Goal: Obtain resource: Download file/media

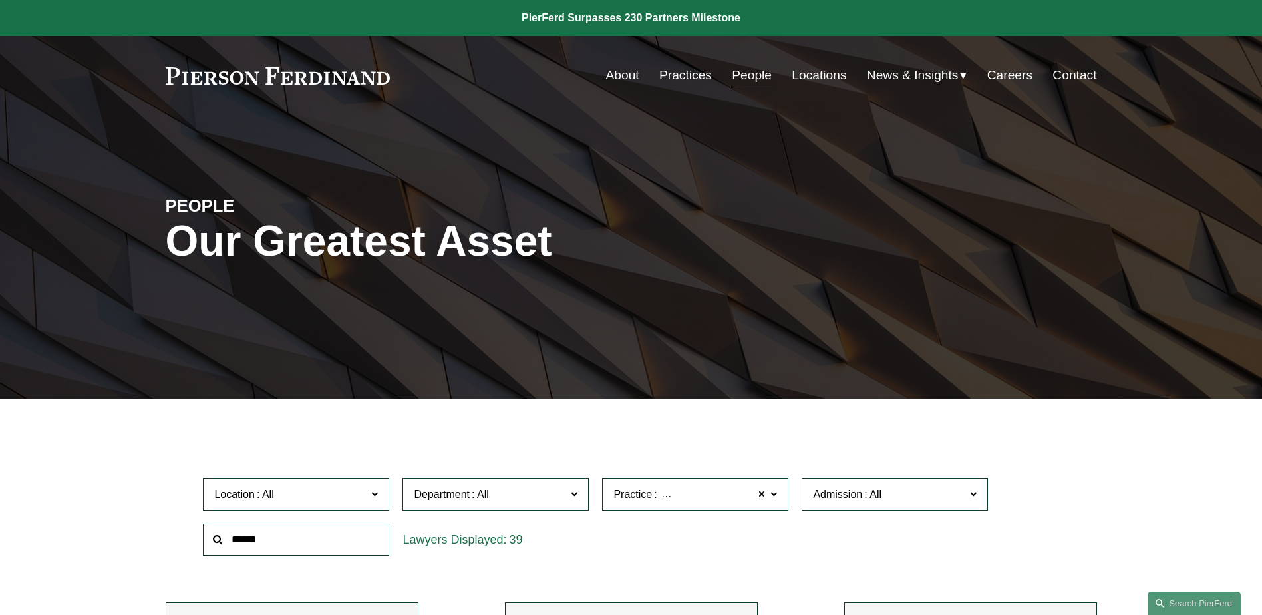
click at [624, 18] on link at bounding box center [631, 18] width 1262 height 36
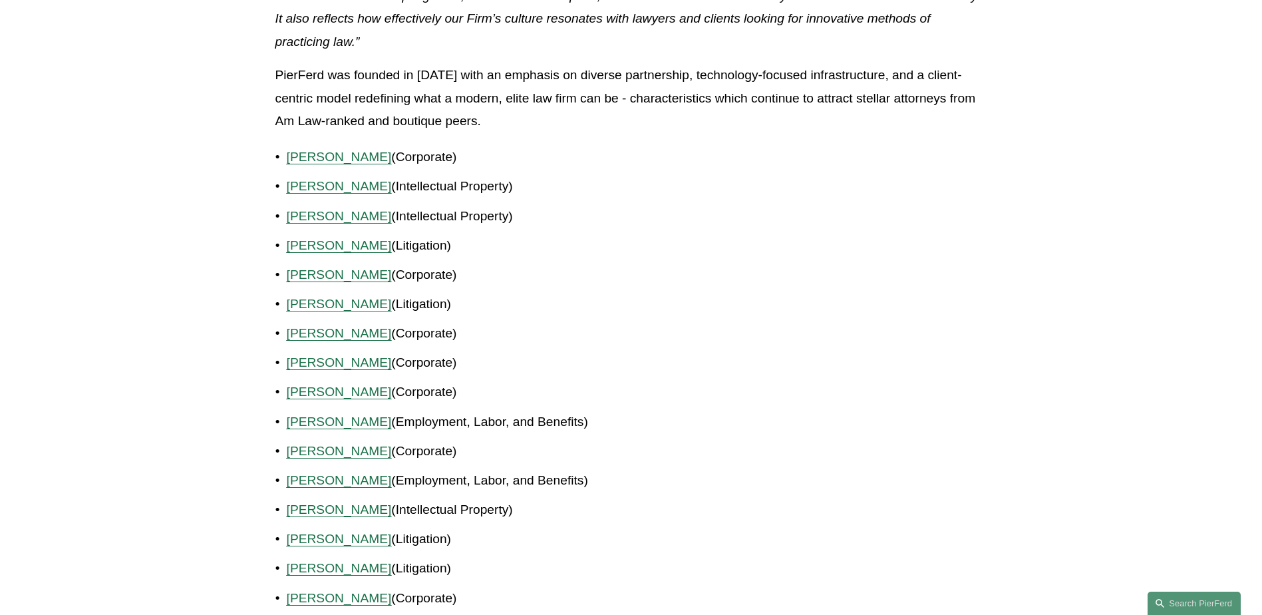
scroll to position [732, 0]
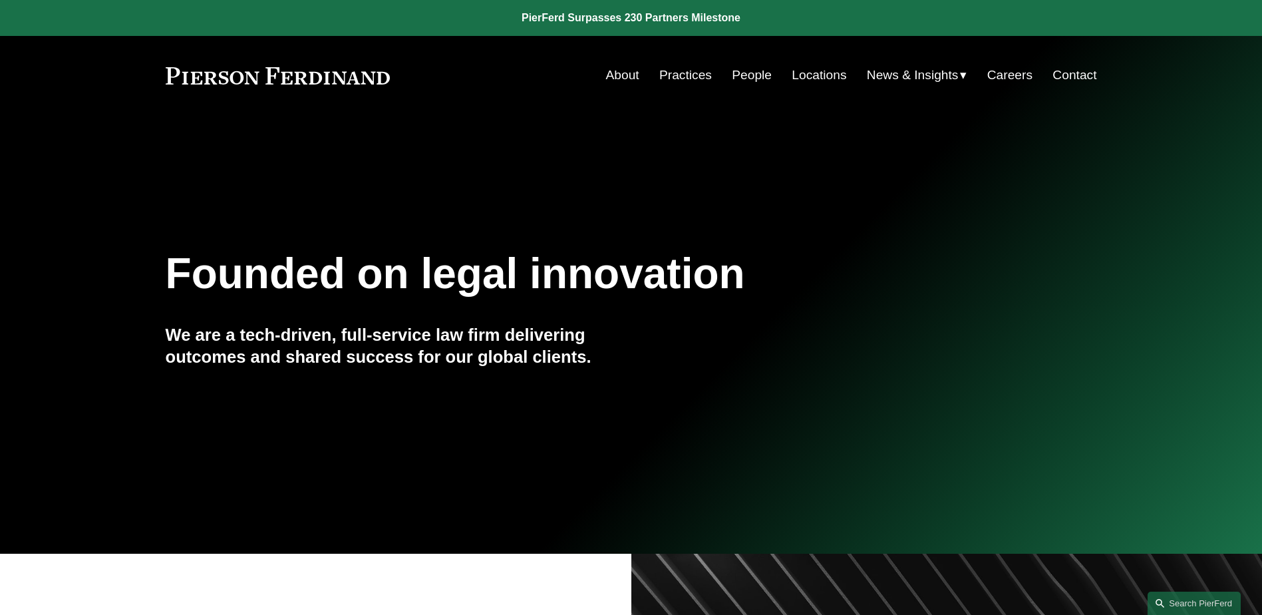
click at [695, 78] on link "Practices" at bounding box center [685, 75] width 53 height 25
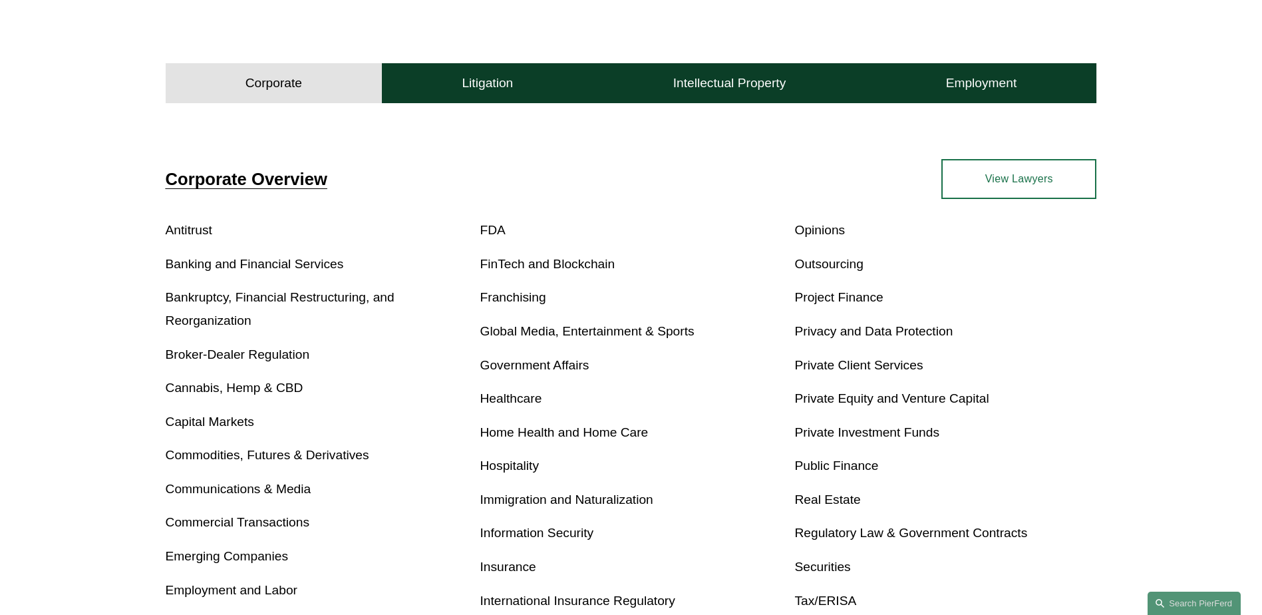
scroll to position [532, 0]
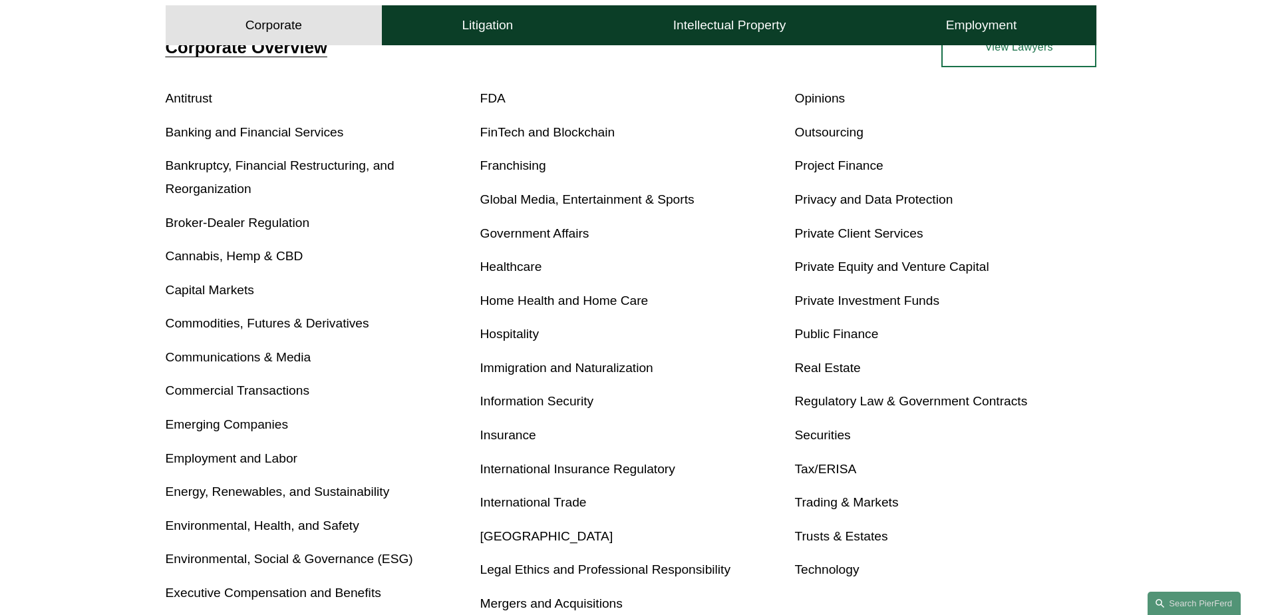
click at [275, 138] on link "Banking and Financial Services" at bounding box center [255, 132] width 178 height 14
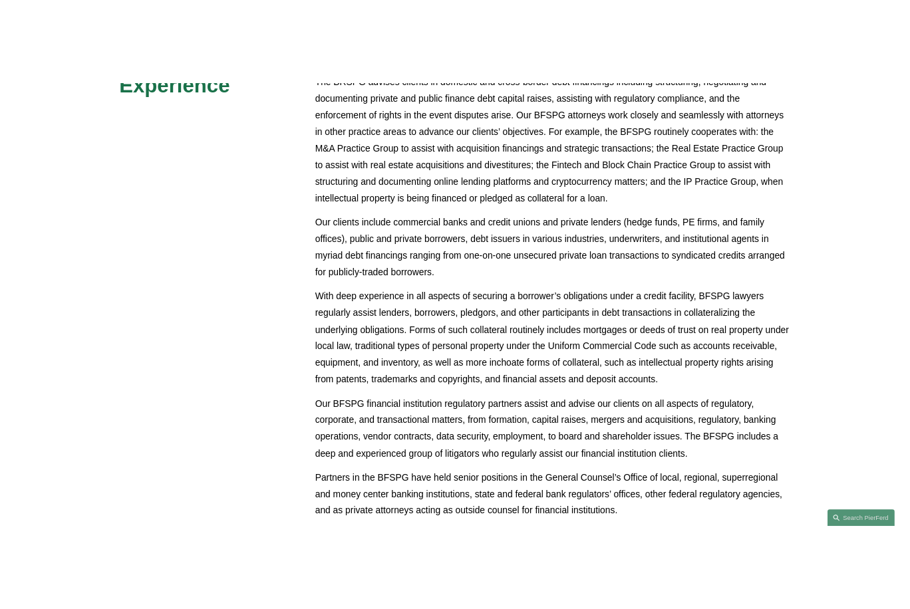
scroll to position [732, 0]
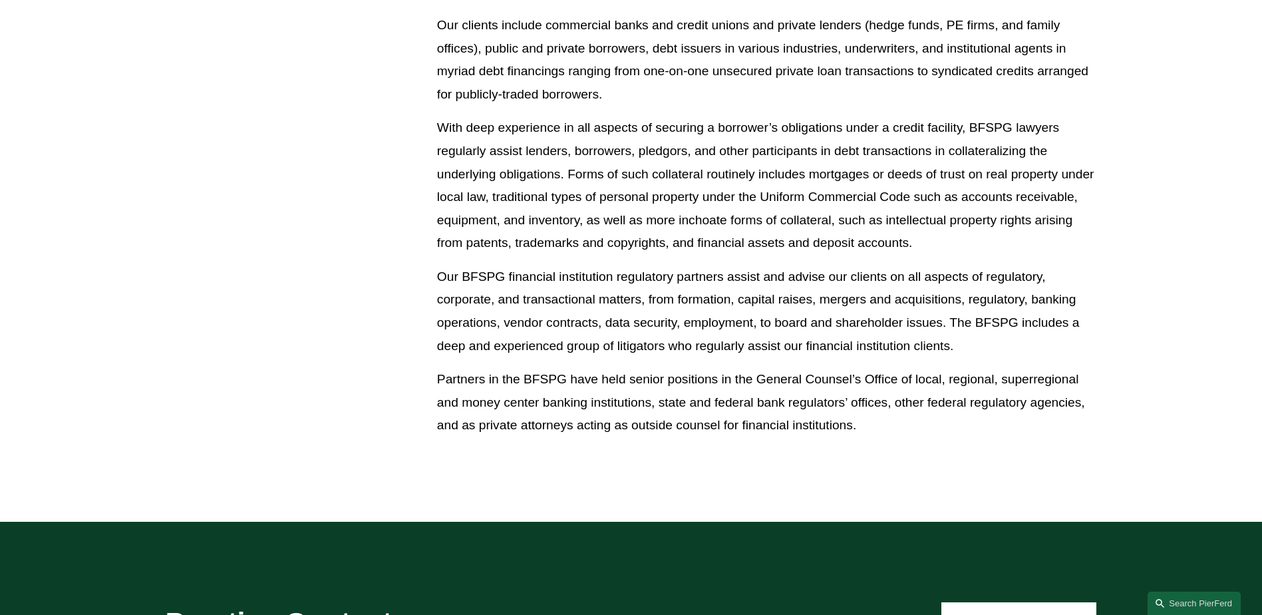
click at [619, 364] on div "The BRSPG advises clients in domestic and cross-border debt financings includin…" at bounding box center [767, 128] width 660 height 617
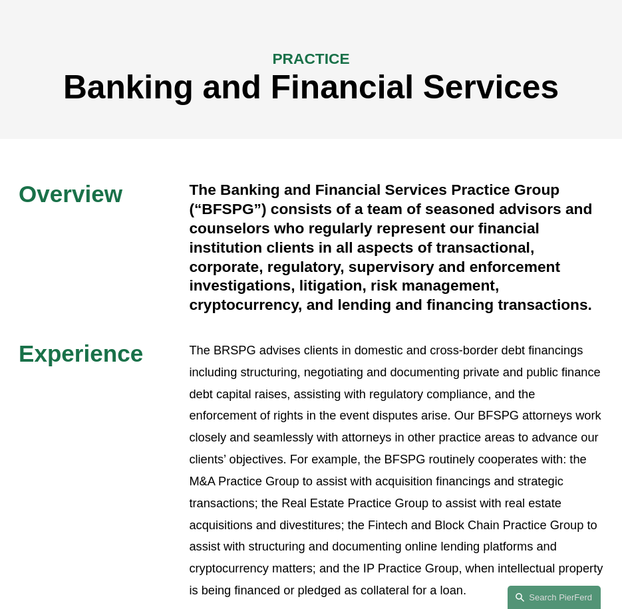
scroll to position [95, 0]
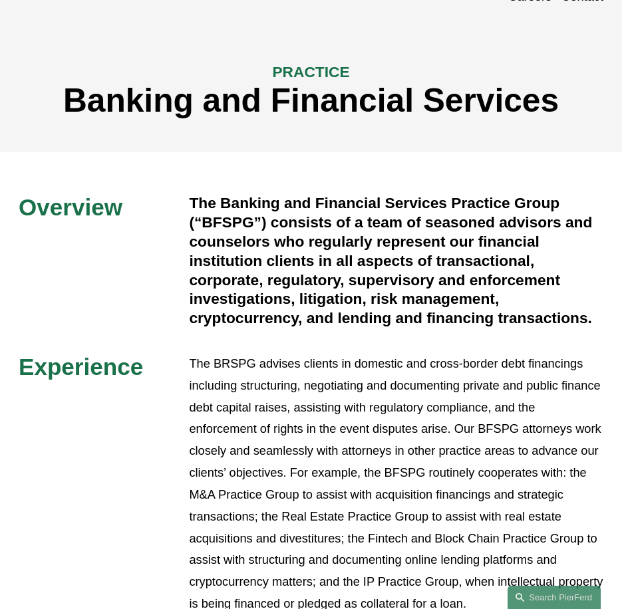
click at [388, 243] on h4 "The Banking and Financial Services Practice Group (“BFSPG”) consists of a team …" at bounding box center [396, 261] width 414 height 134
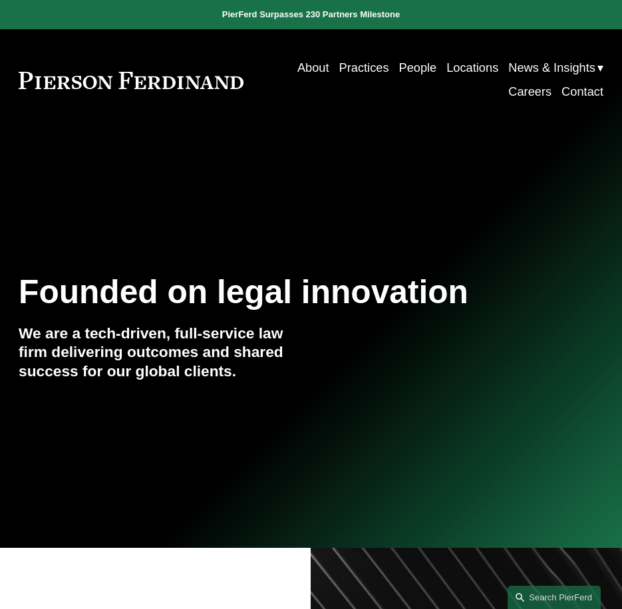
click at [0, 0] on span "Insights" at bounding box center [0, 0] width 0 height 0
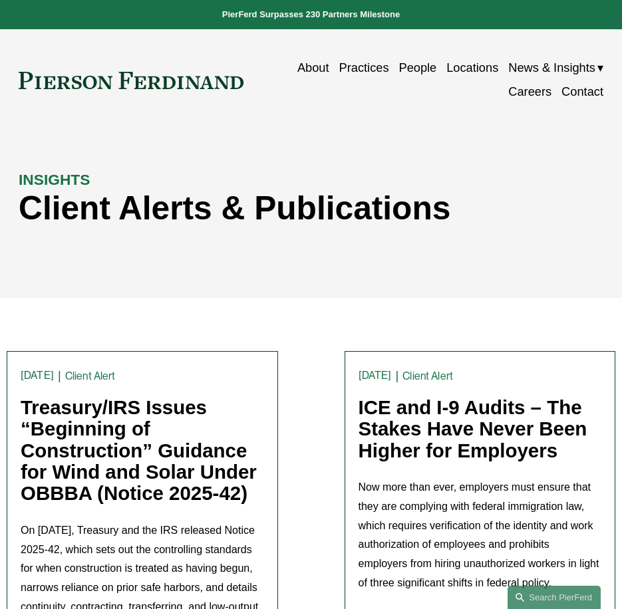
click at [416, 412] on link "ICE and I-9 Audits – The Stakes Have Never Been Higher for Employers" at bounding box center [472, 428] width 229 height 65
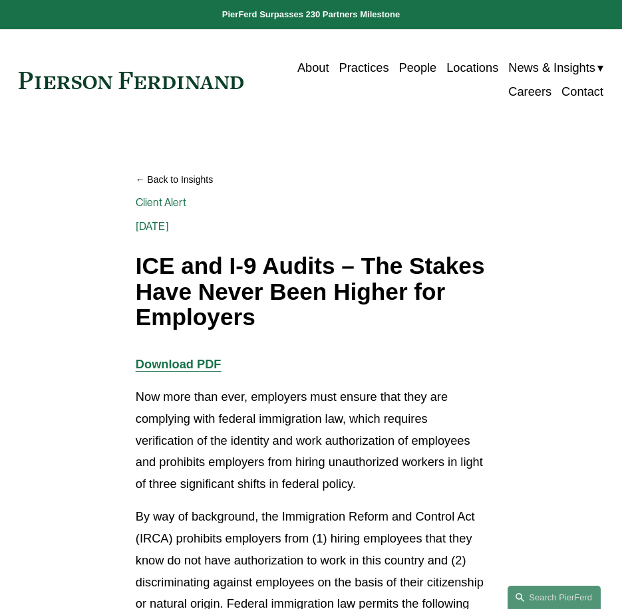
click at [184, 364] on strong "Download PDF" at bounding box center [179, 364] width 86 height 14
click at [376, 71] on link "Practices" at bounding box center [364, 68] width 50 height 24
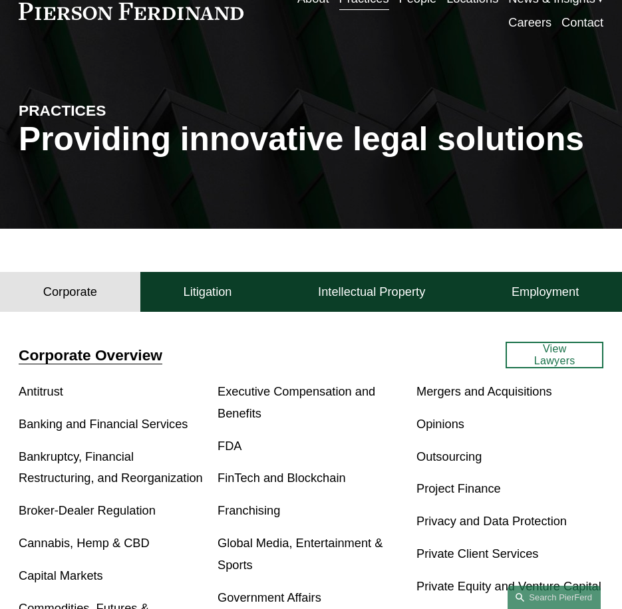
scroll to position [200, 0]
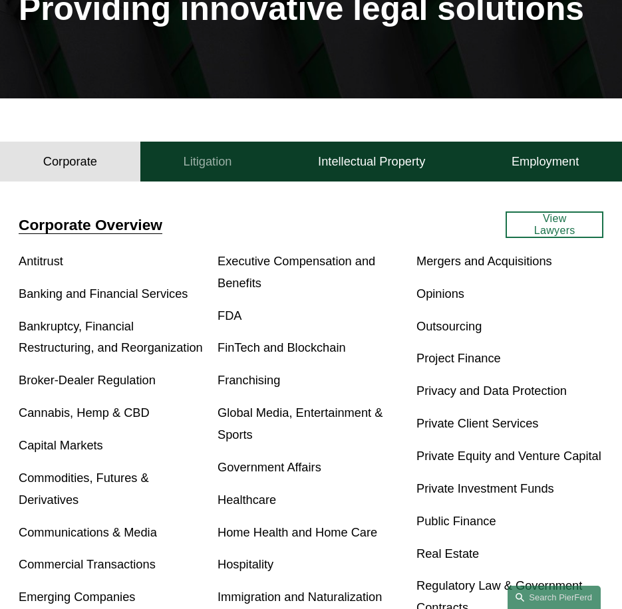
click at [219, 174] on button "Litigation" at bounding box center [207, 162] width 135 height 40
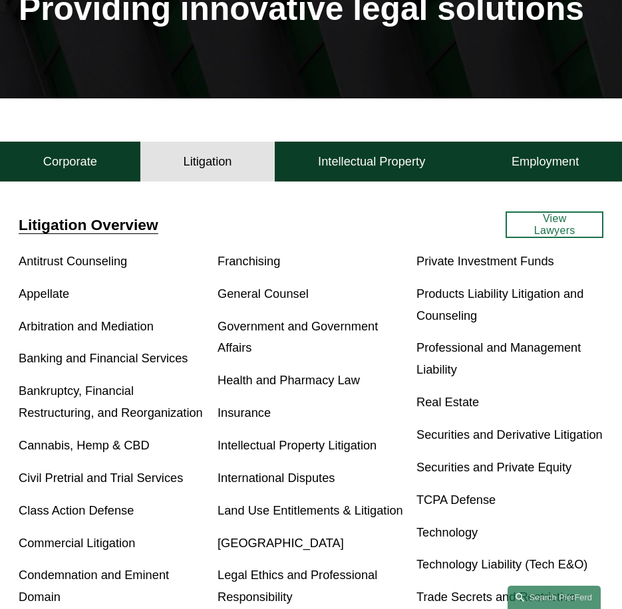
click at [266, 420] on link "Insurance" at bounding box center [243, 413] width 53 height 14
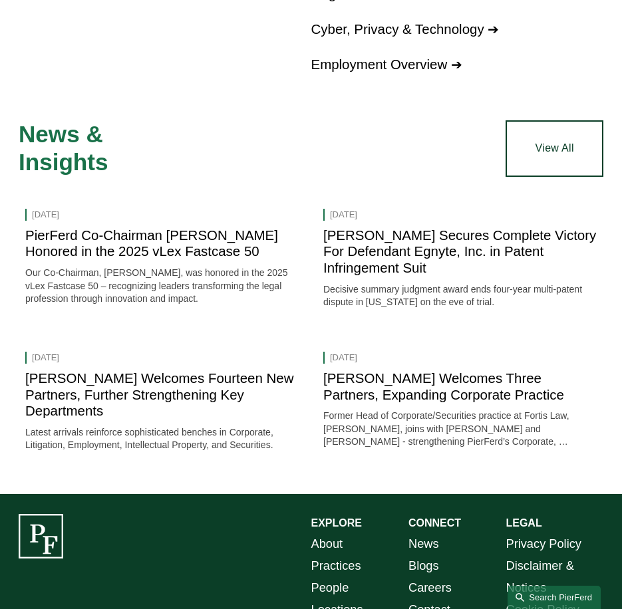
scroll to position [2666, 0]
